Goal: Navigation & Orientation: Go to known website

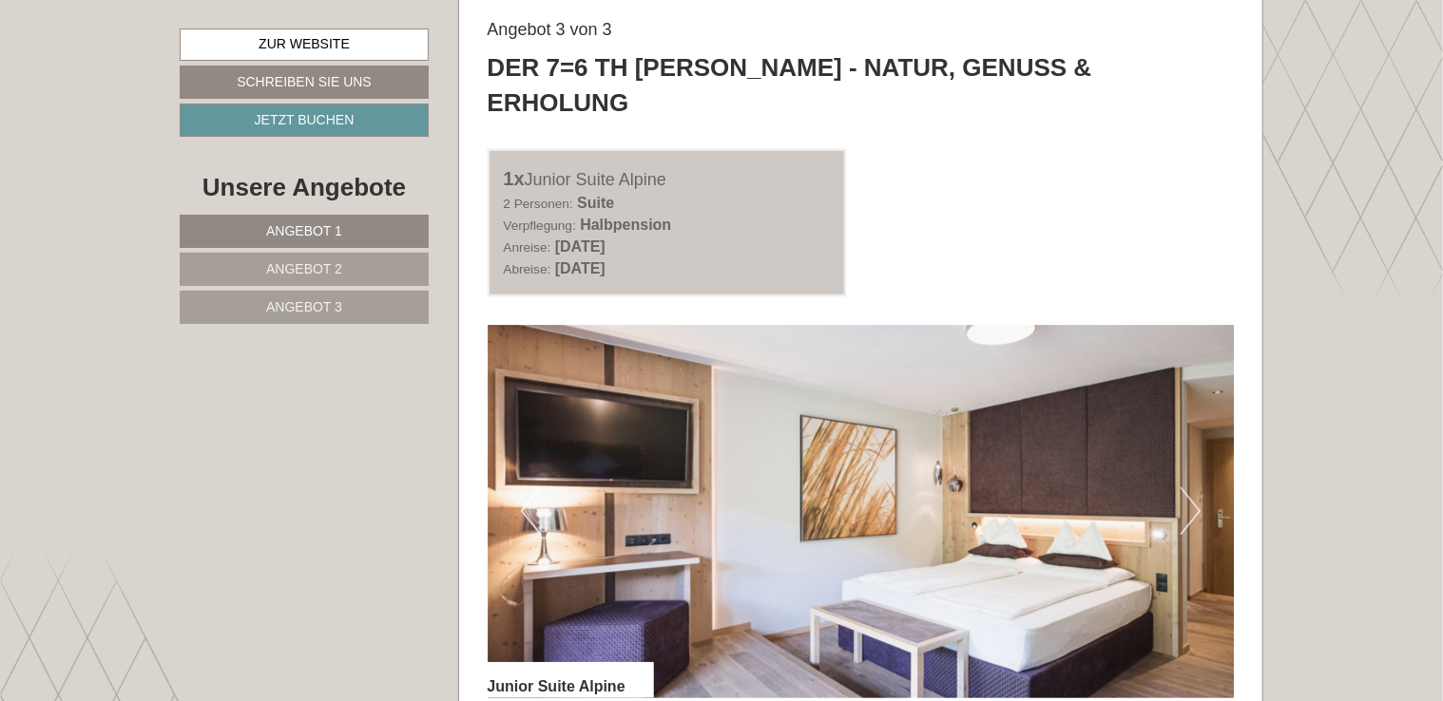
scroll to position [3954, 0]
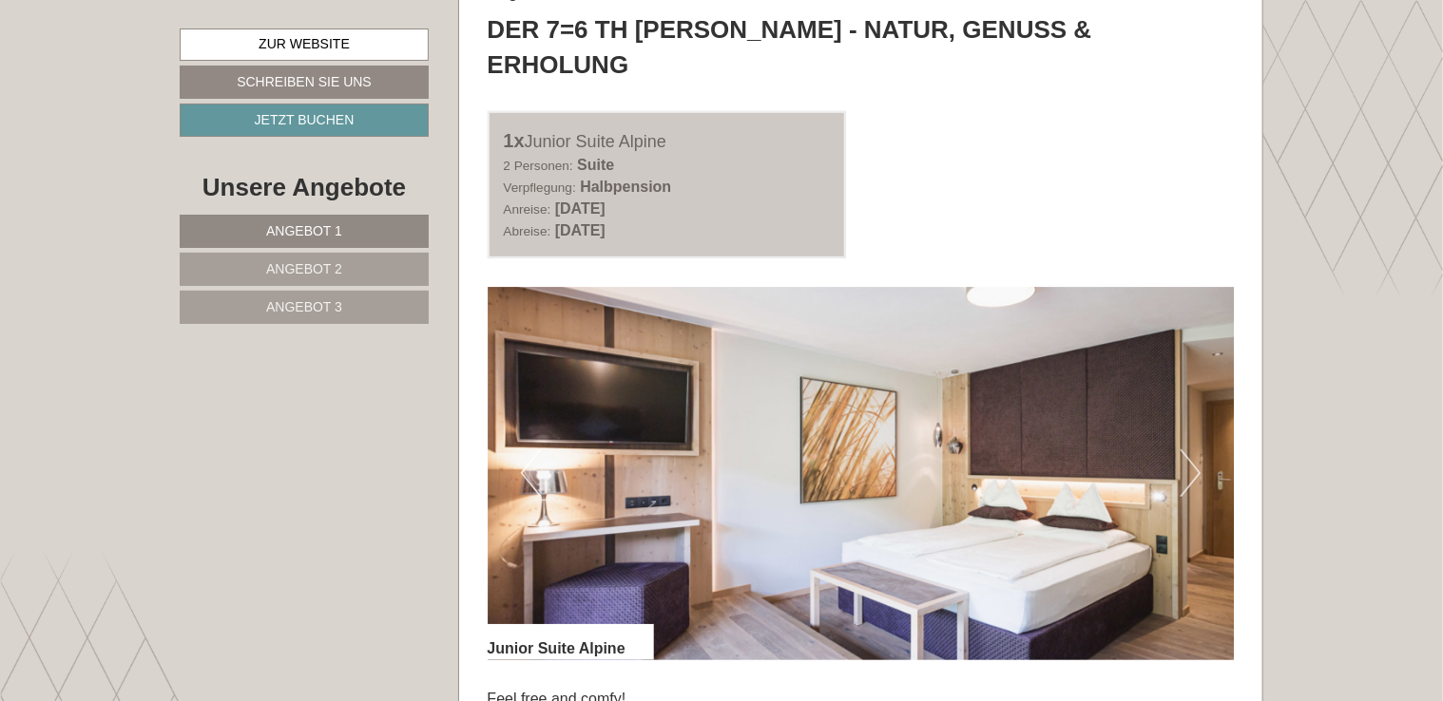
click at [1199, 450] on button "Next" at bounding box center [1191, 474] width 20 height 48
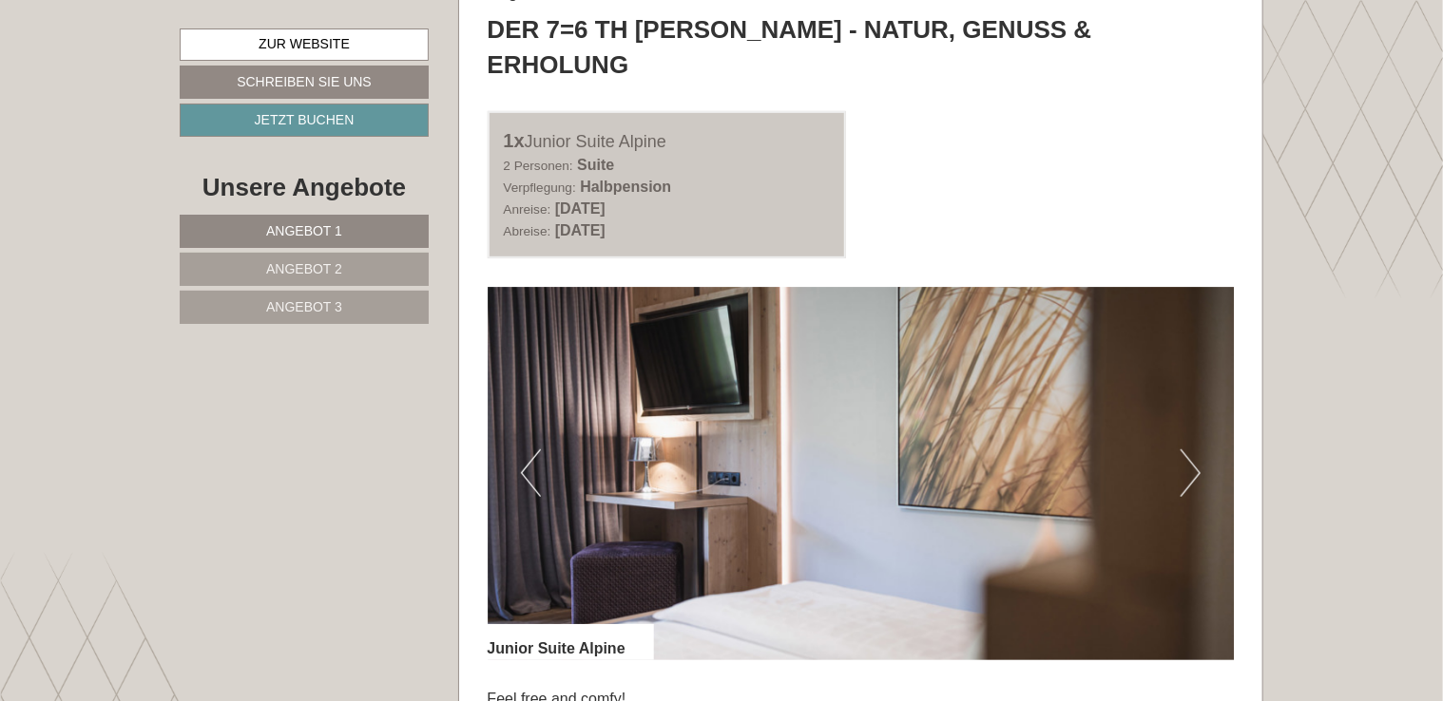
click at [1199, 450] on button "Next" at bounding box center [1191, 474] width 20 height 48
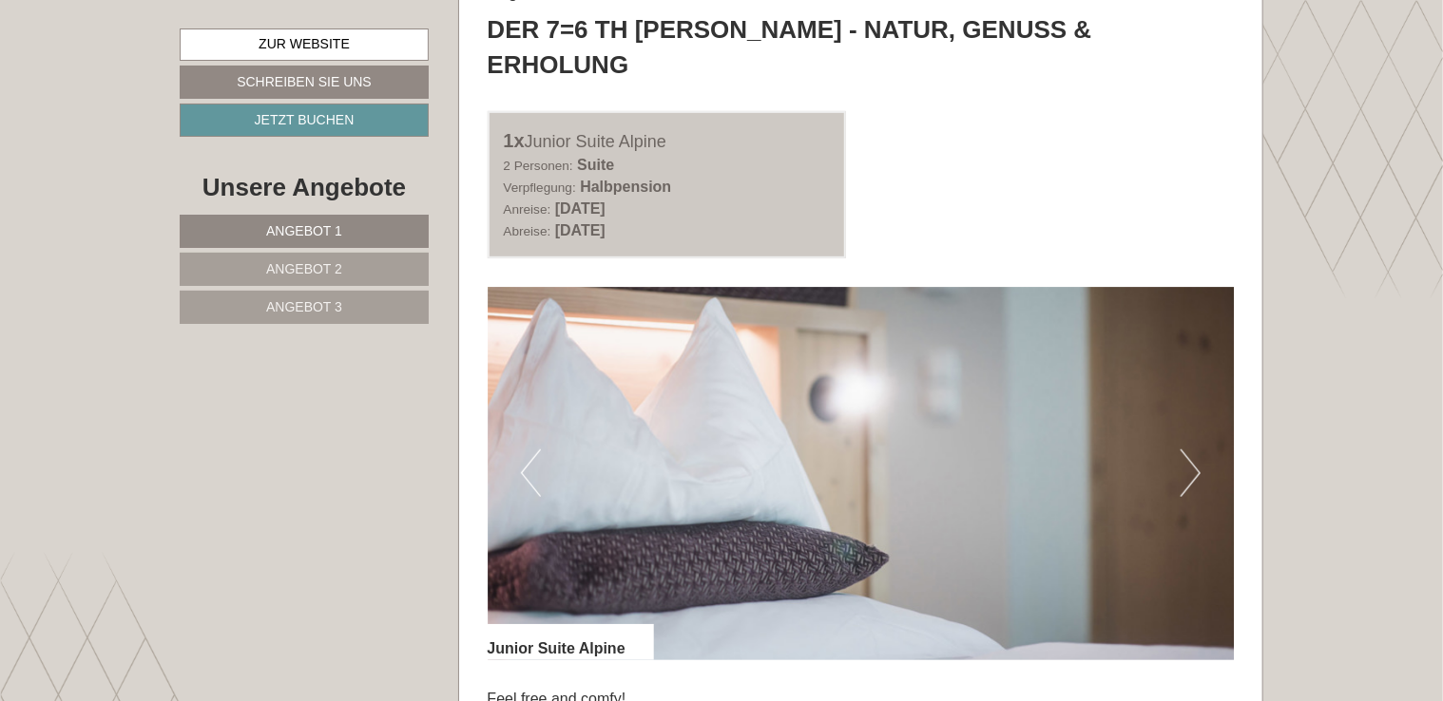
click at [1199, 450] on button "Next" at bounding box center [1191, 474] width 20 height 48
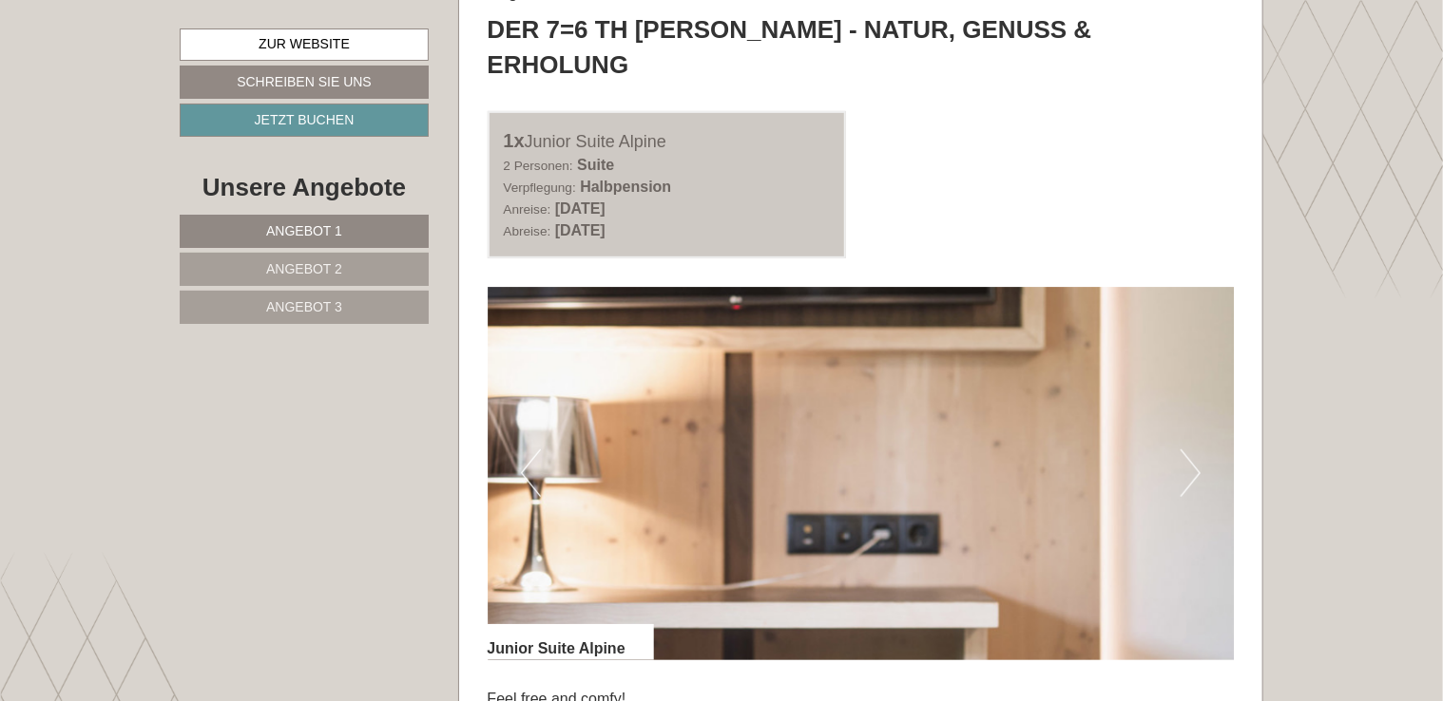
click at [1199, 450] on button "Next" at bounding box center [1191, 474] width 20 height 48
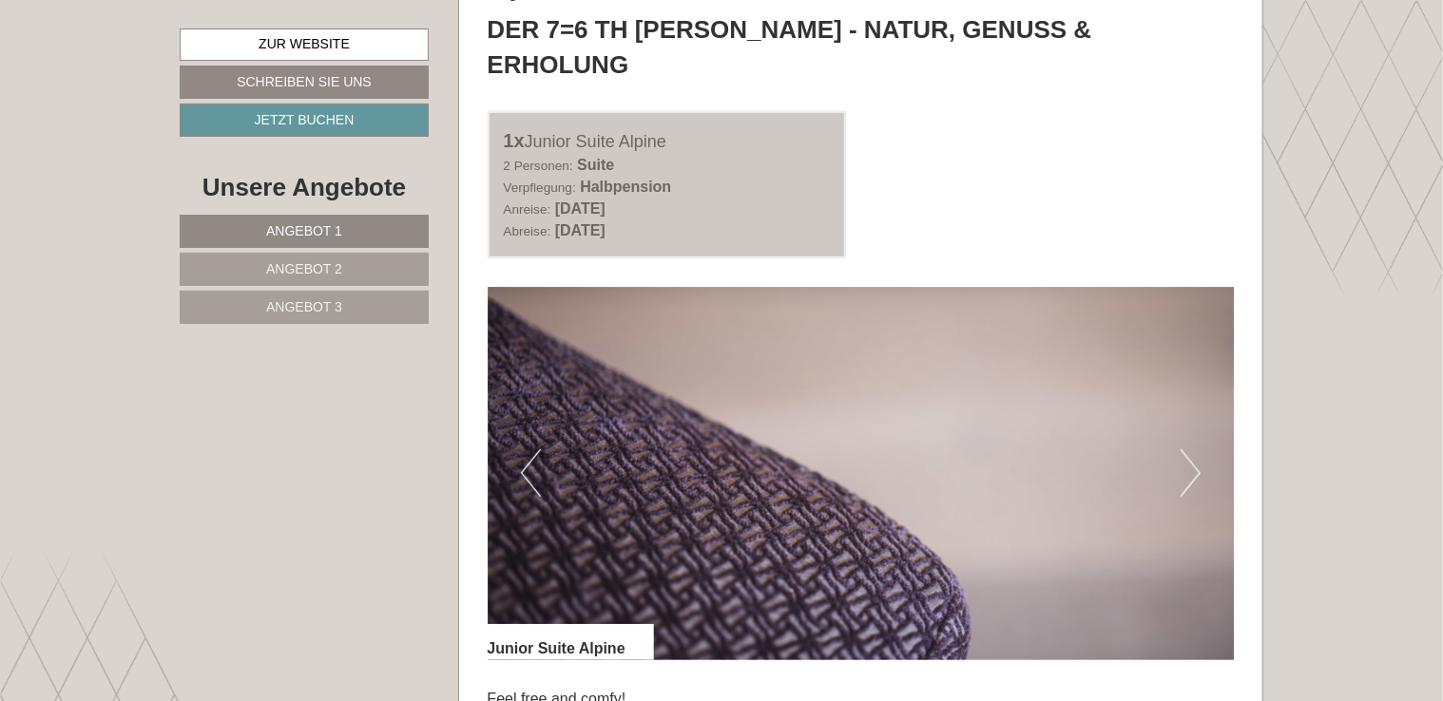
click at [1199, 450] on button "Next" at bounding box center [1191, 474] width 20 height 48
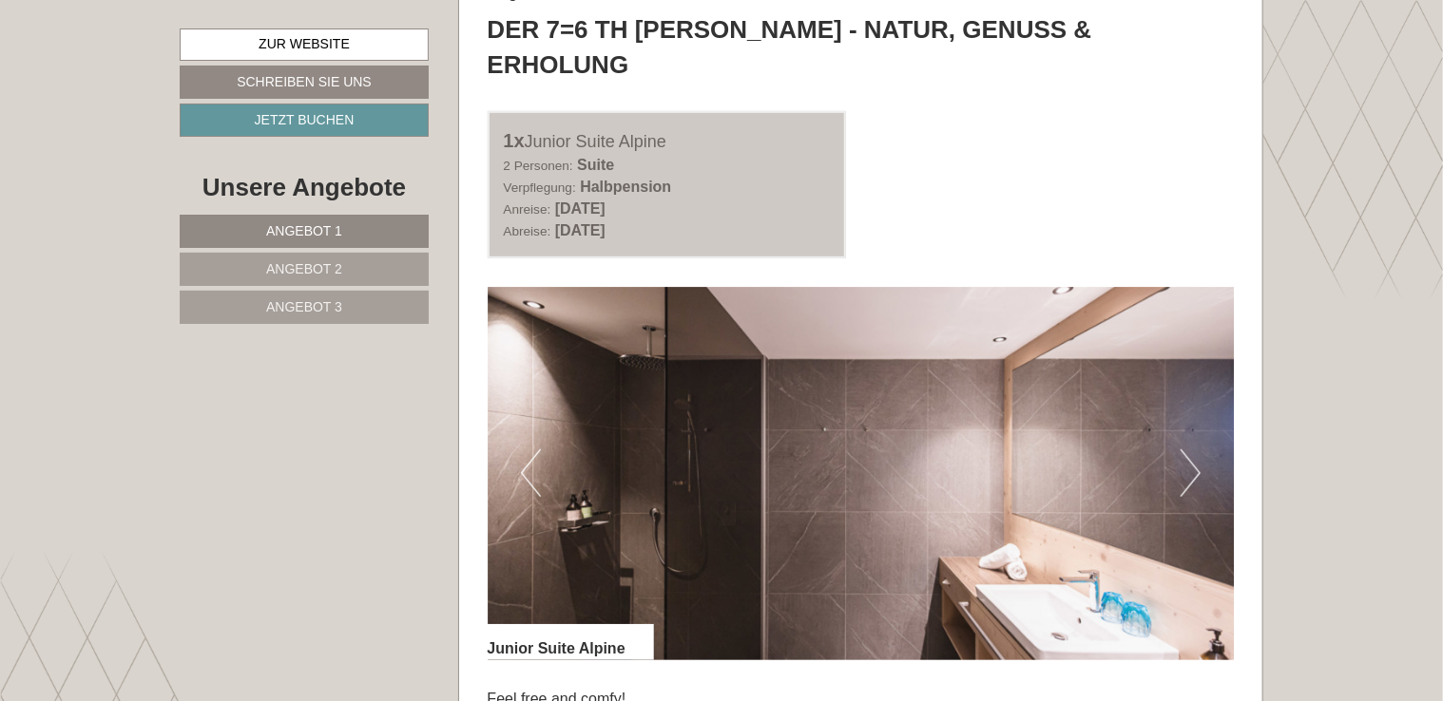
click at [1199, 450] on button "Next" at bounding box center [1191, 474] width 20 height 48
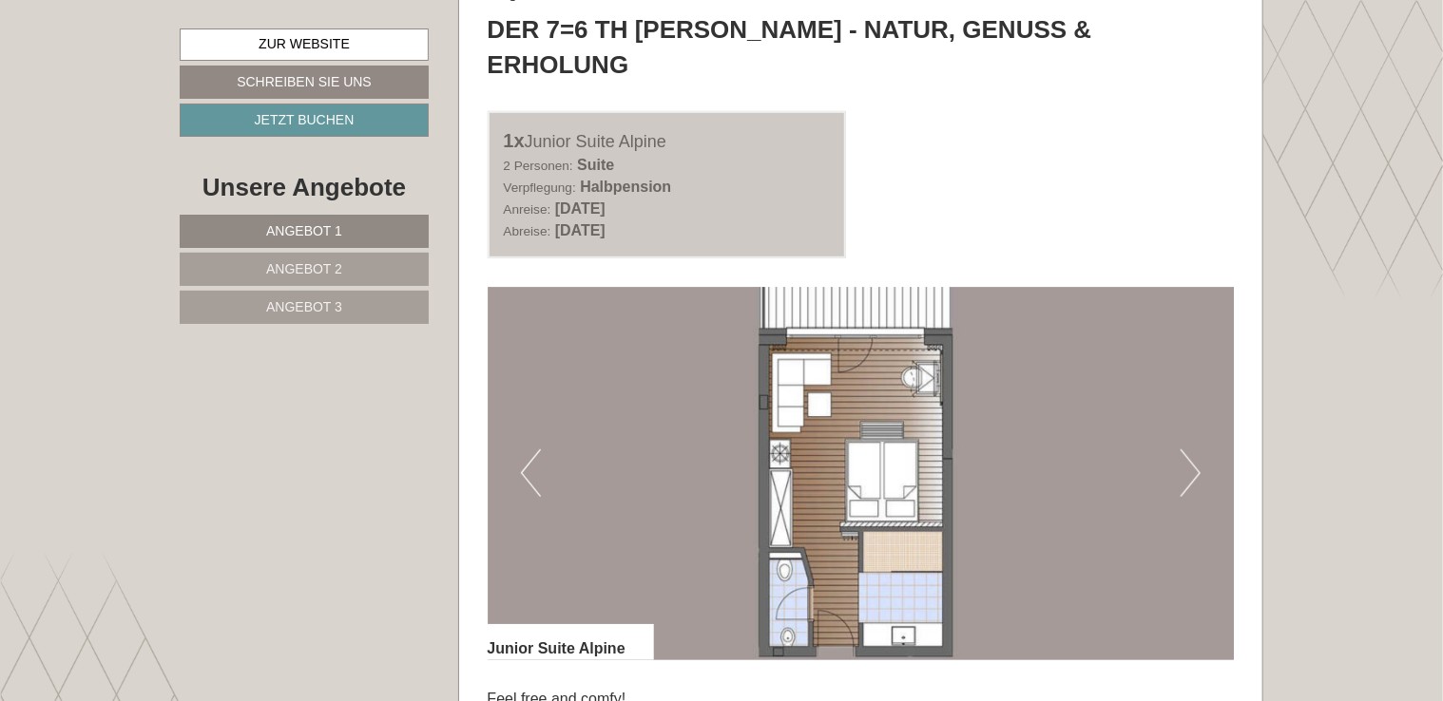
click at [525, 450] on button "Previous" at bounding box center [531, 474] width 20 height 48
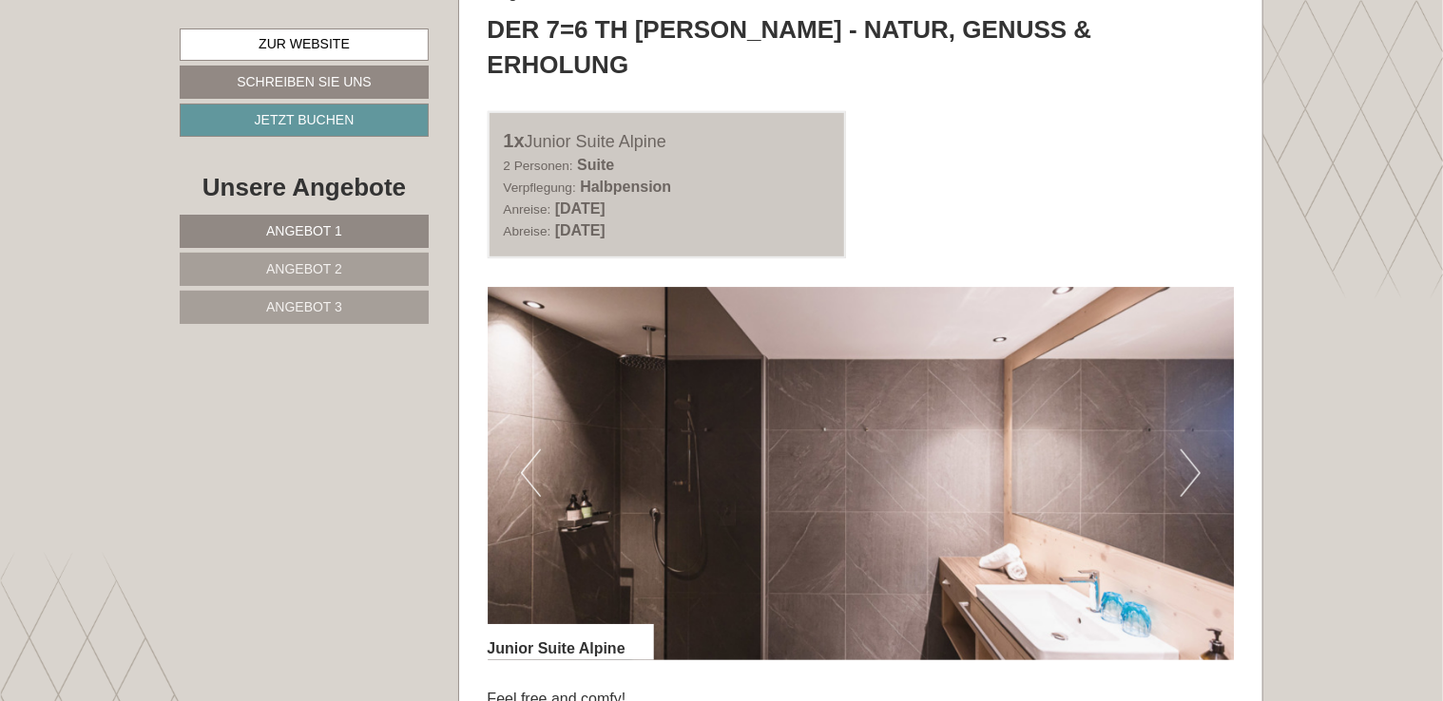
click at [525, 450] on button "Previous" at bounding box center [531, 474] width 20 height 48
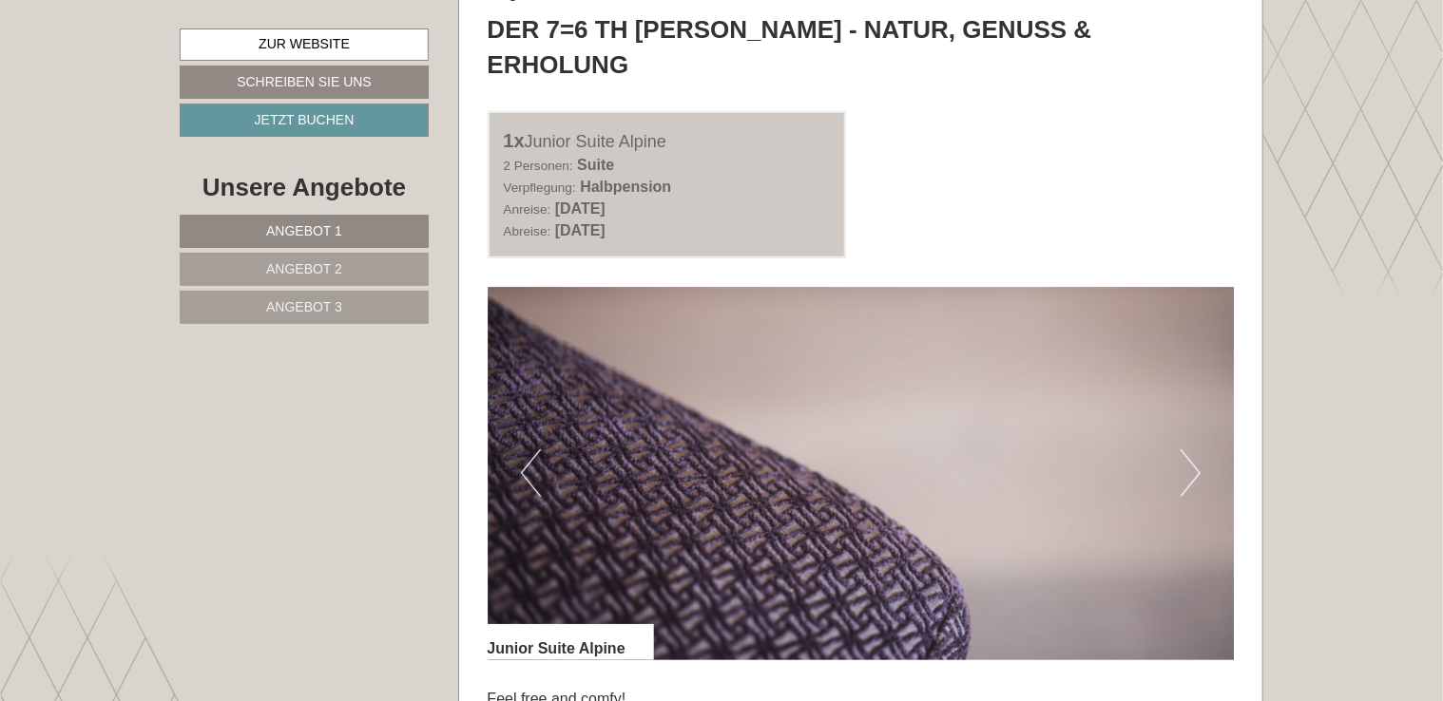
click at [525, 450] on button "Previous" at bounding box center [531, 474] width 20 height 48
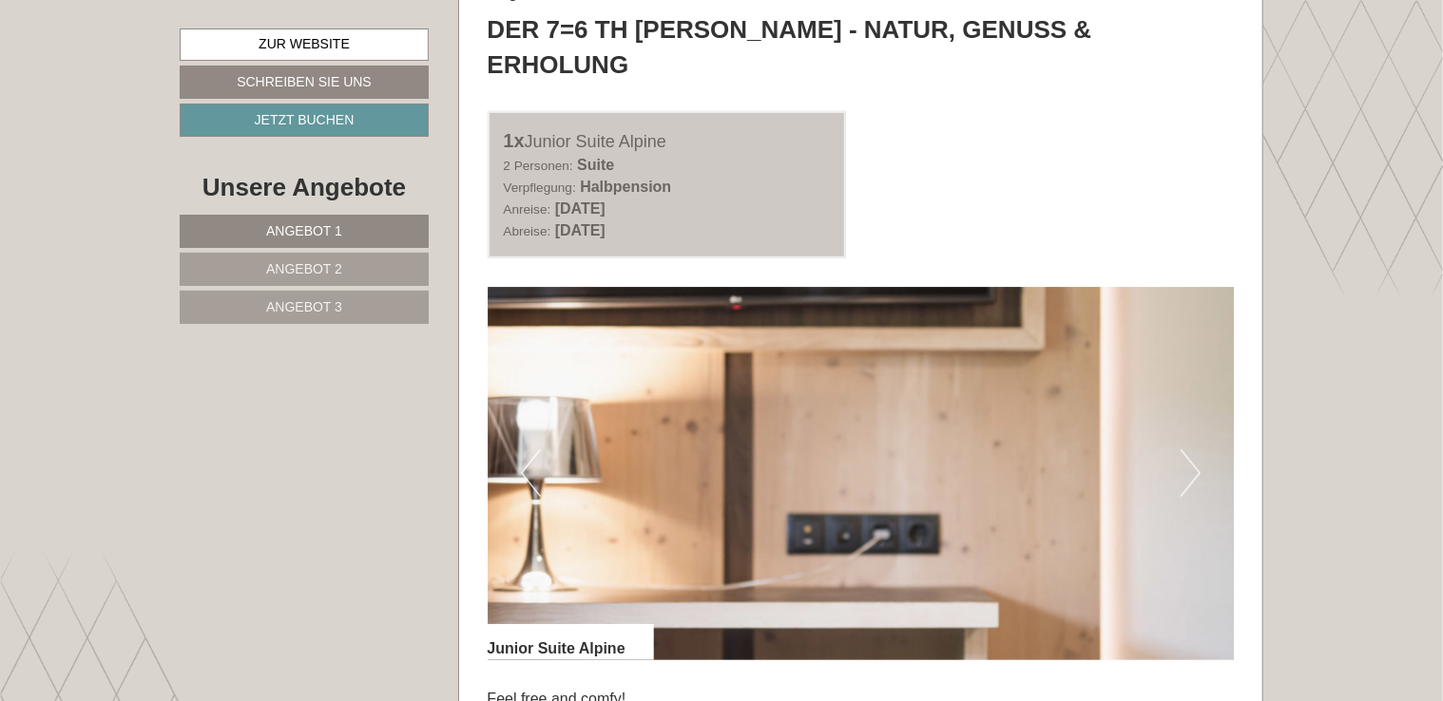
click at [525, 450] on button "Previous" at bounding box center [531, 474] width 20 height 48
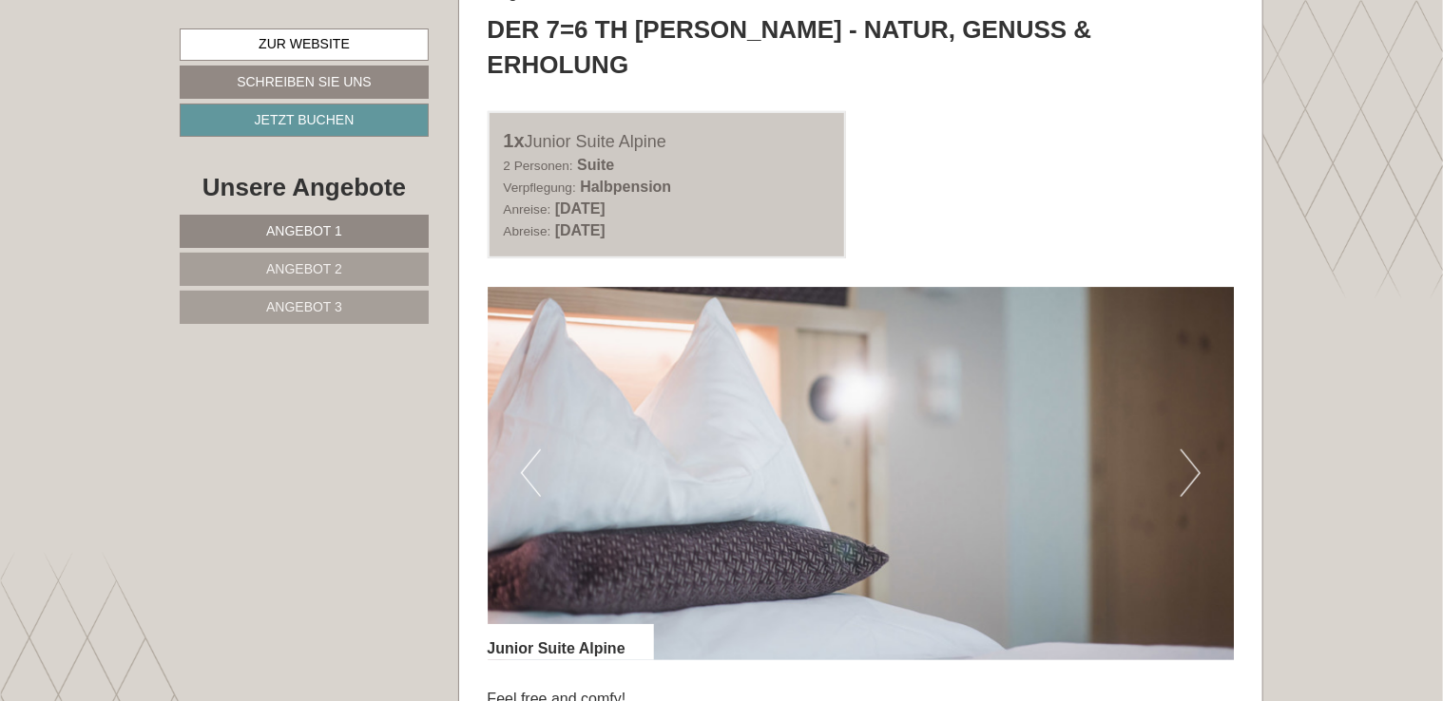
click at [525, 450] on button "Previous" at bounding box center [531, 474] width 20 height 48
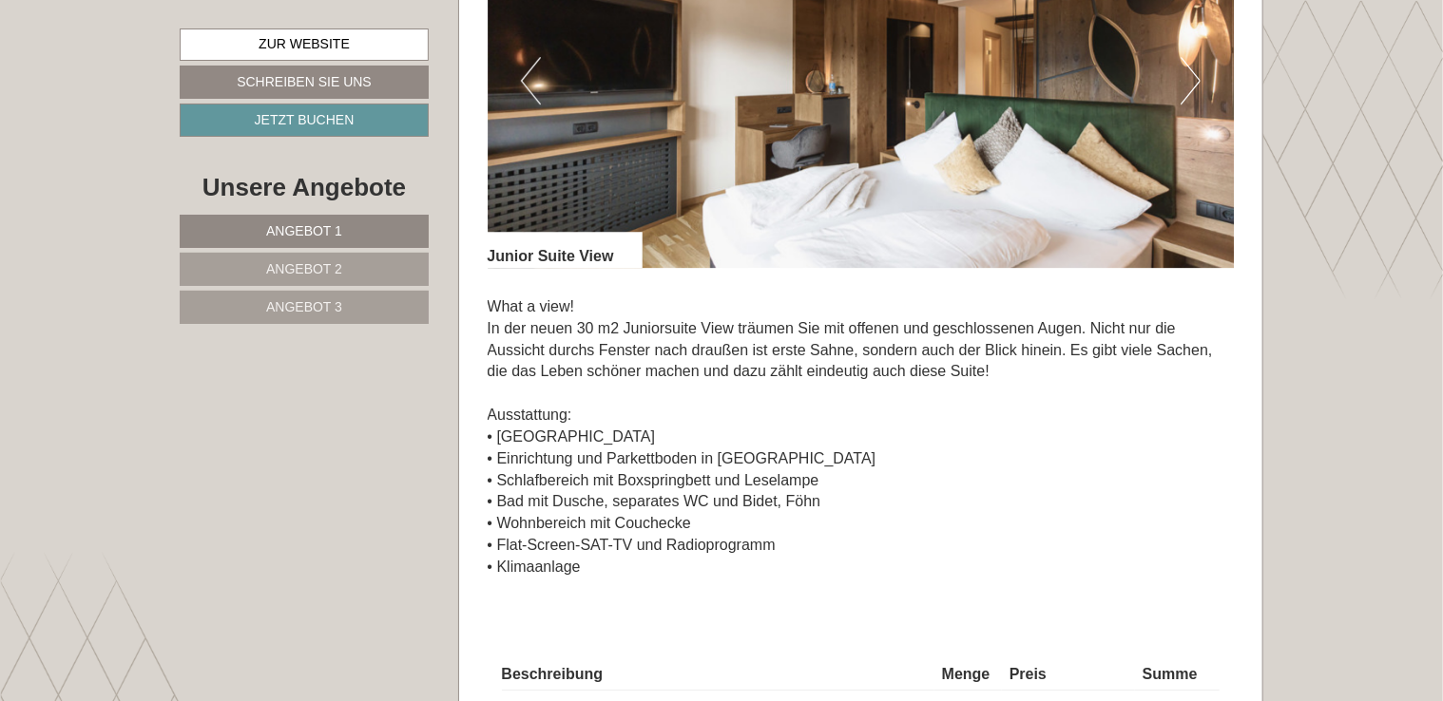
scroll to position [2737, 0]
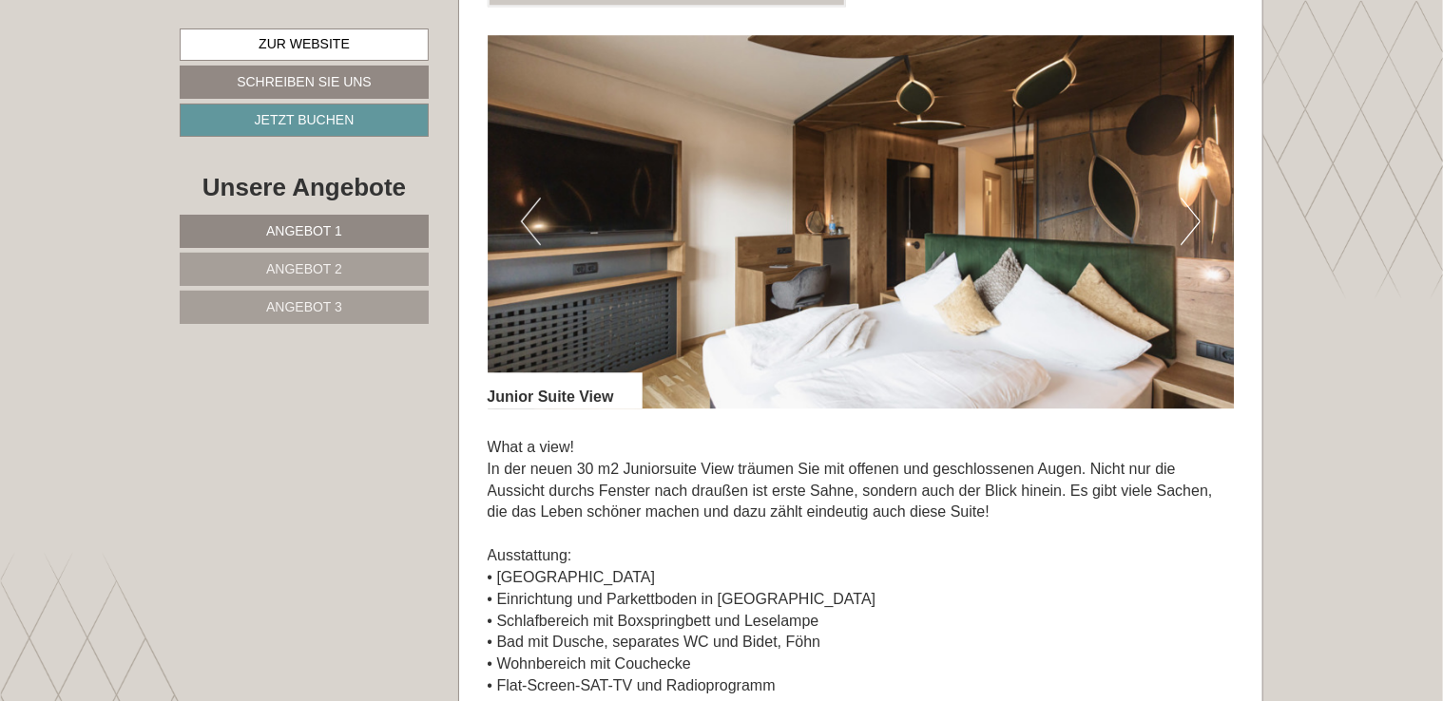
click at [1200, 198] on button "Next" at bounding box center [1191, 222] width 20 height 48
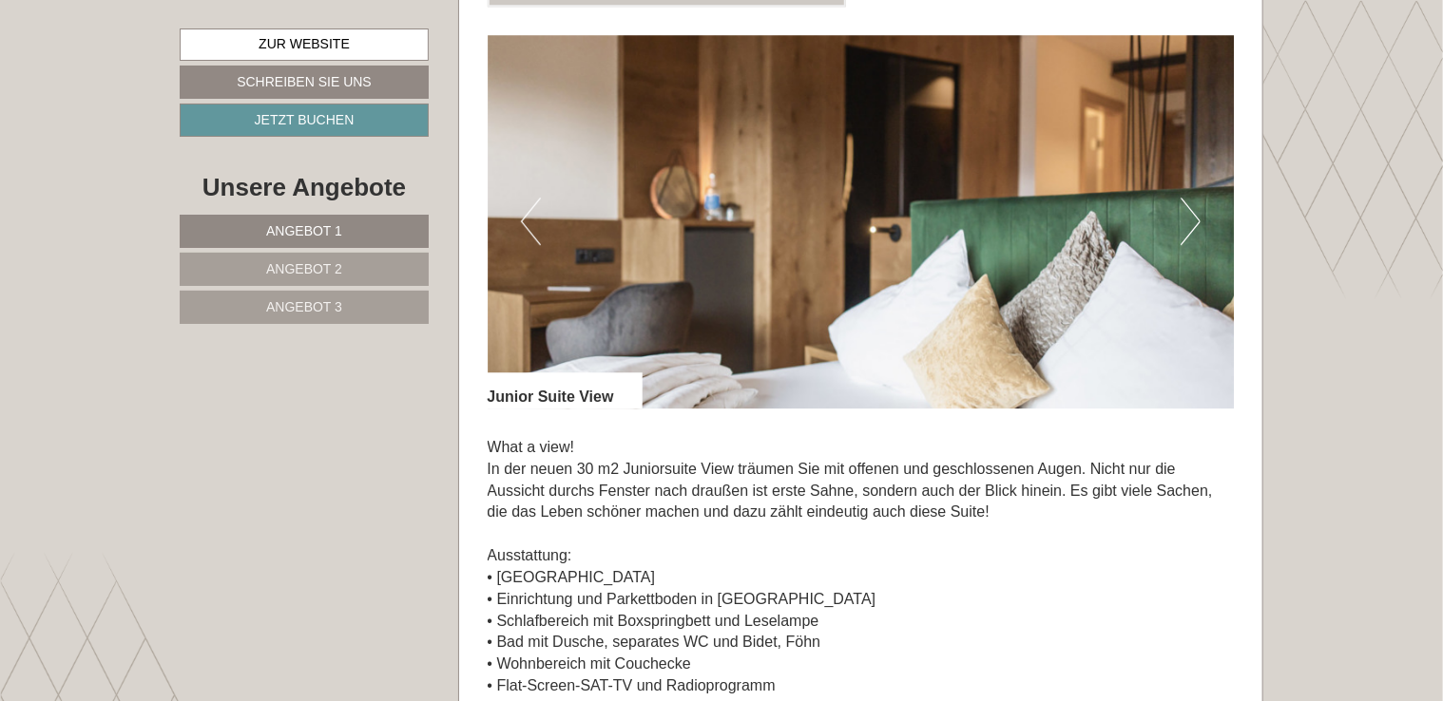
click at [1200, 198] on button "Next" at bounding box center [1191, 222] width 20 height 48
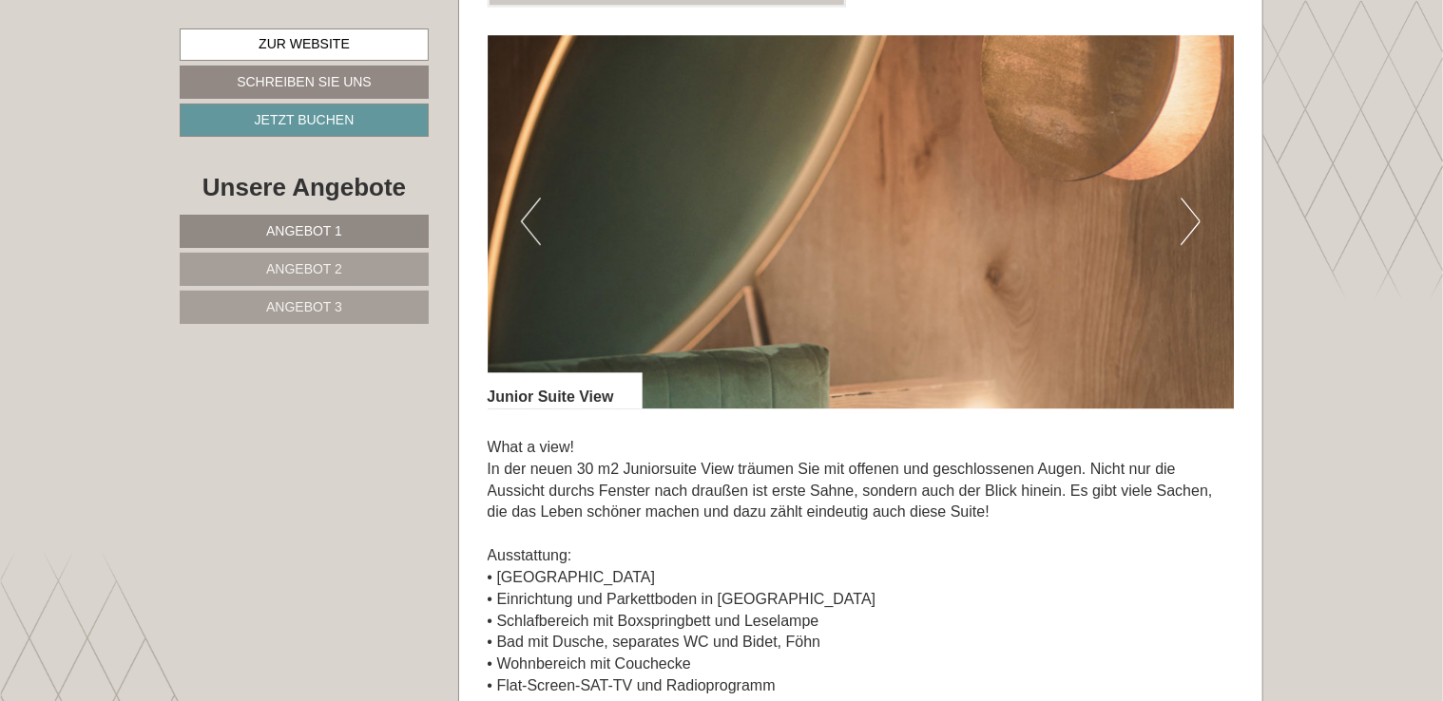
click at [1200, 198] on button "Next" at bounding box center [1191, 222] width 20 height 48
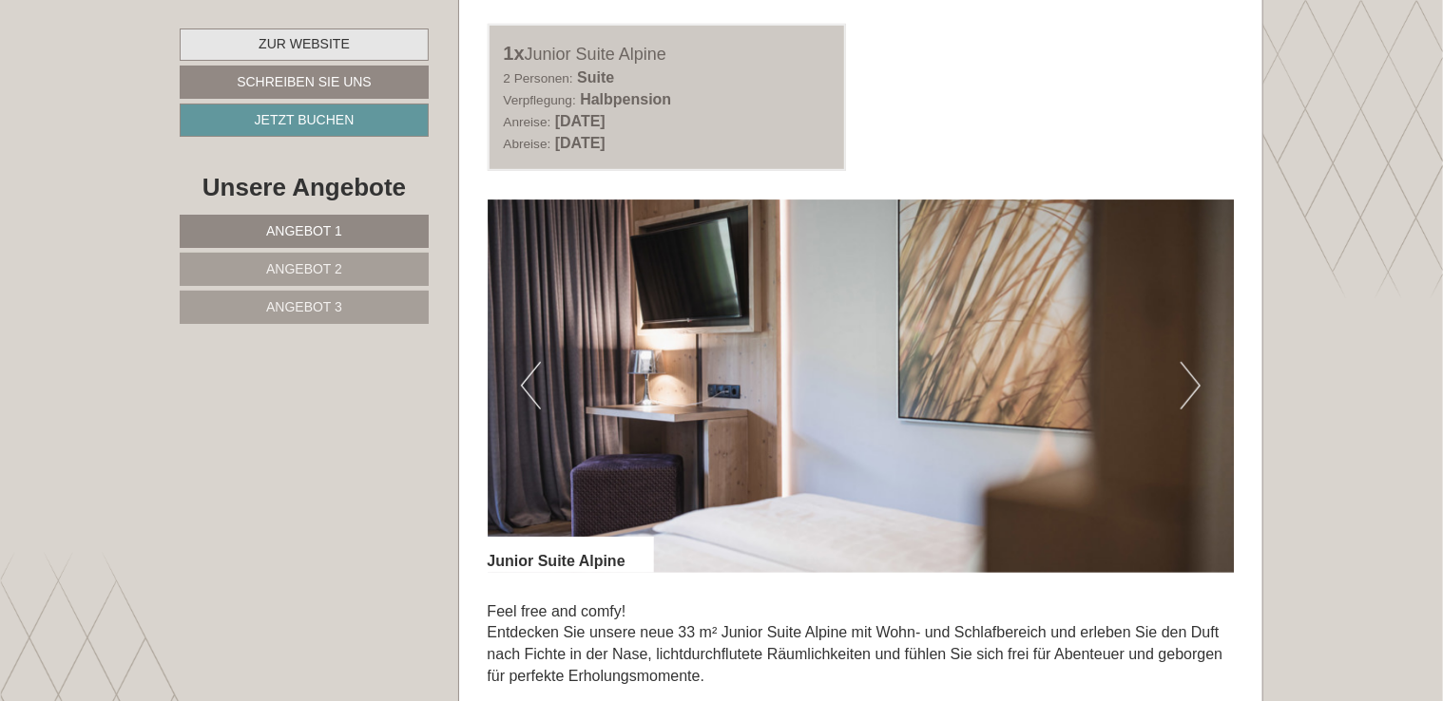
scroll to position [3992, 0]
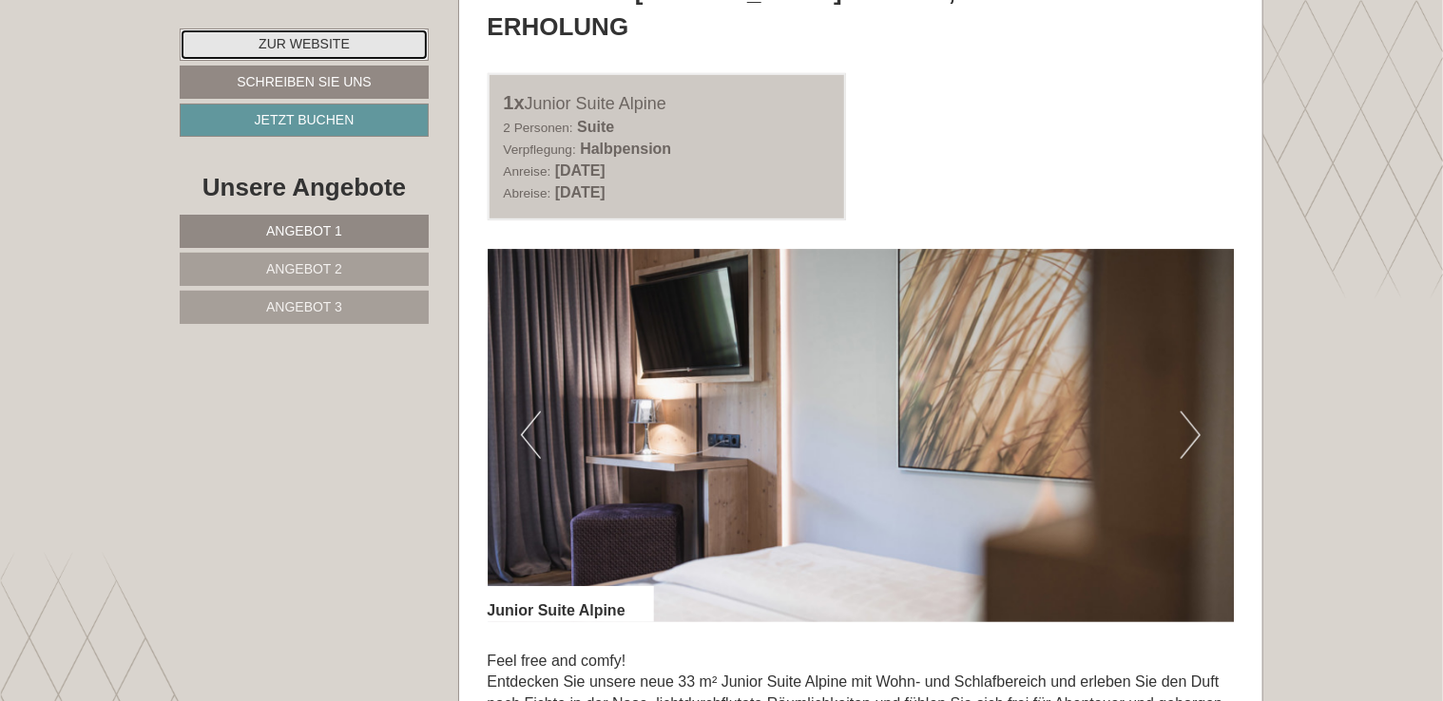
click at [323, 48] on link "Zur Website" at bounding box center [304, 45] width 249 height 32
click at [342, 36] on link "Zur Website" at bounding box center [304, 45] width 249 height 32
